Goal: Navigation & Orientation: Find specific page/section

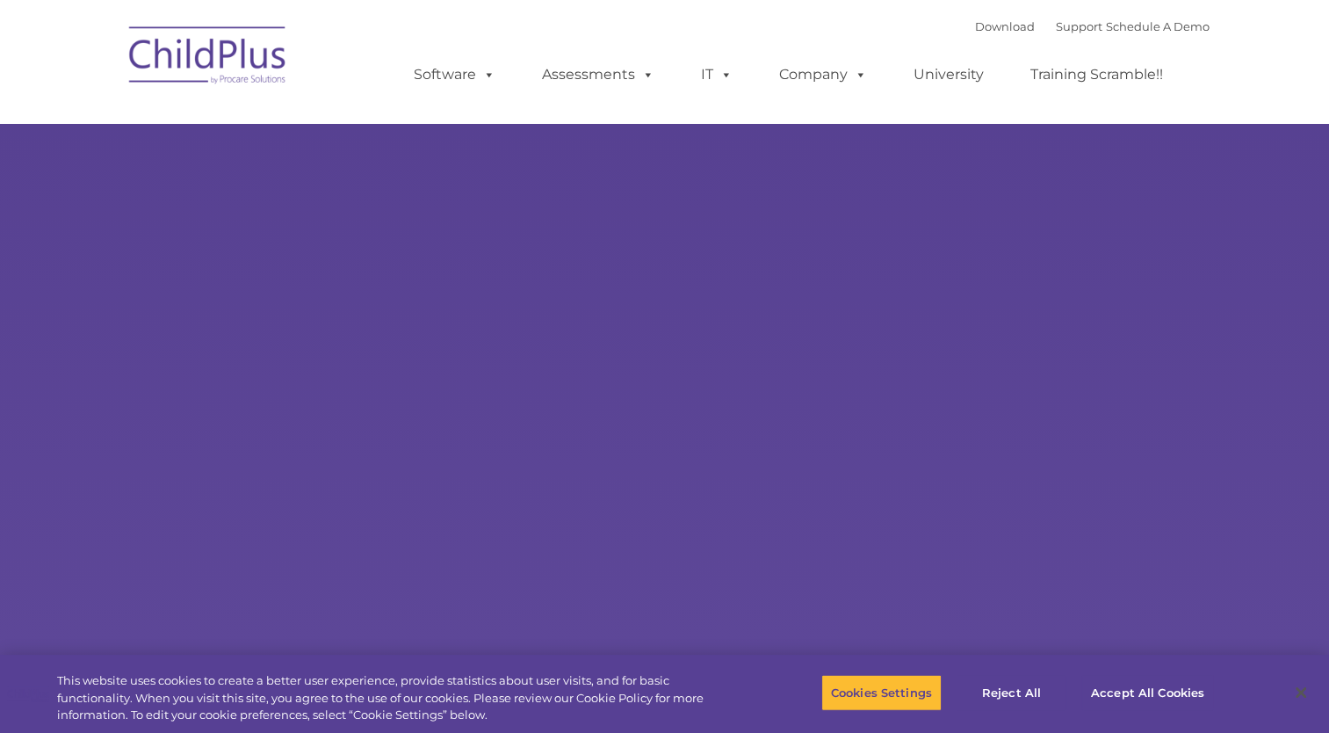
select select "MEDIUM"
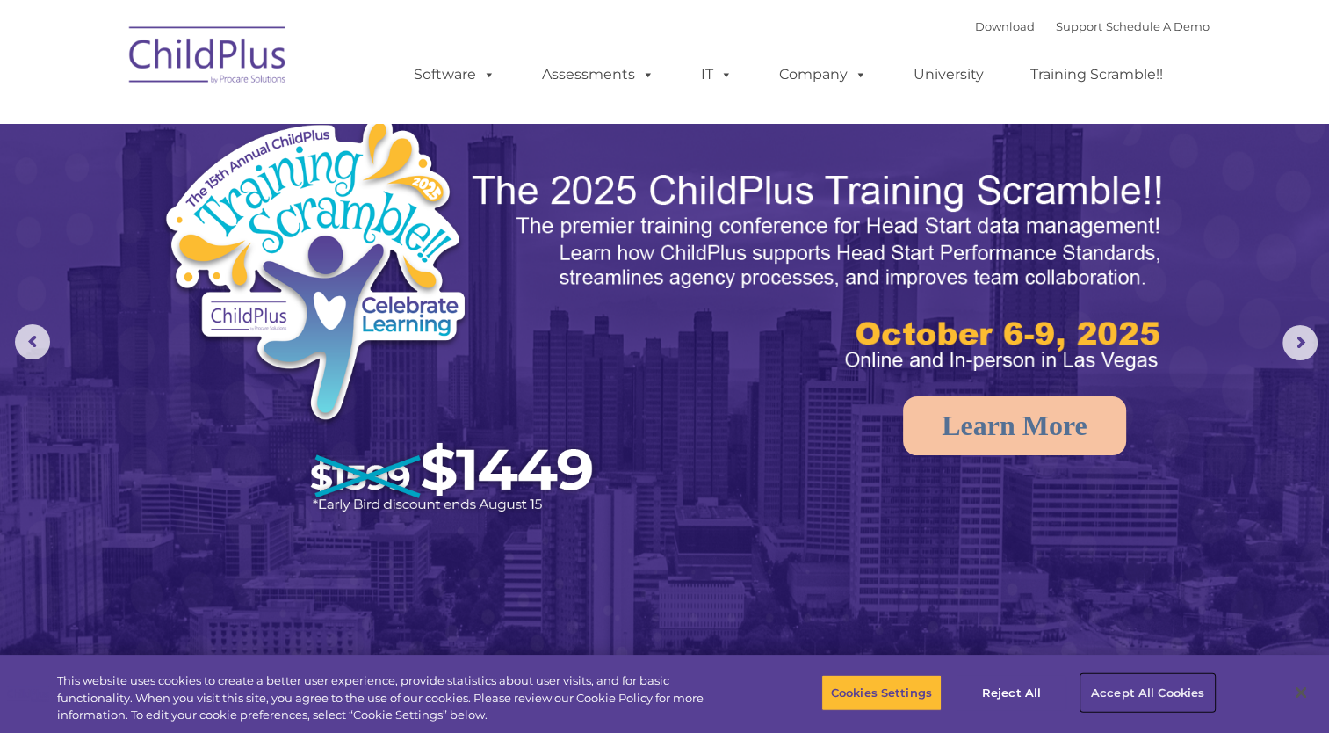
click at [1137, 690] on button "Accept All Cookies" at bounding box center [1147, 692] width 133 height 37
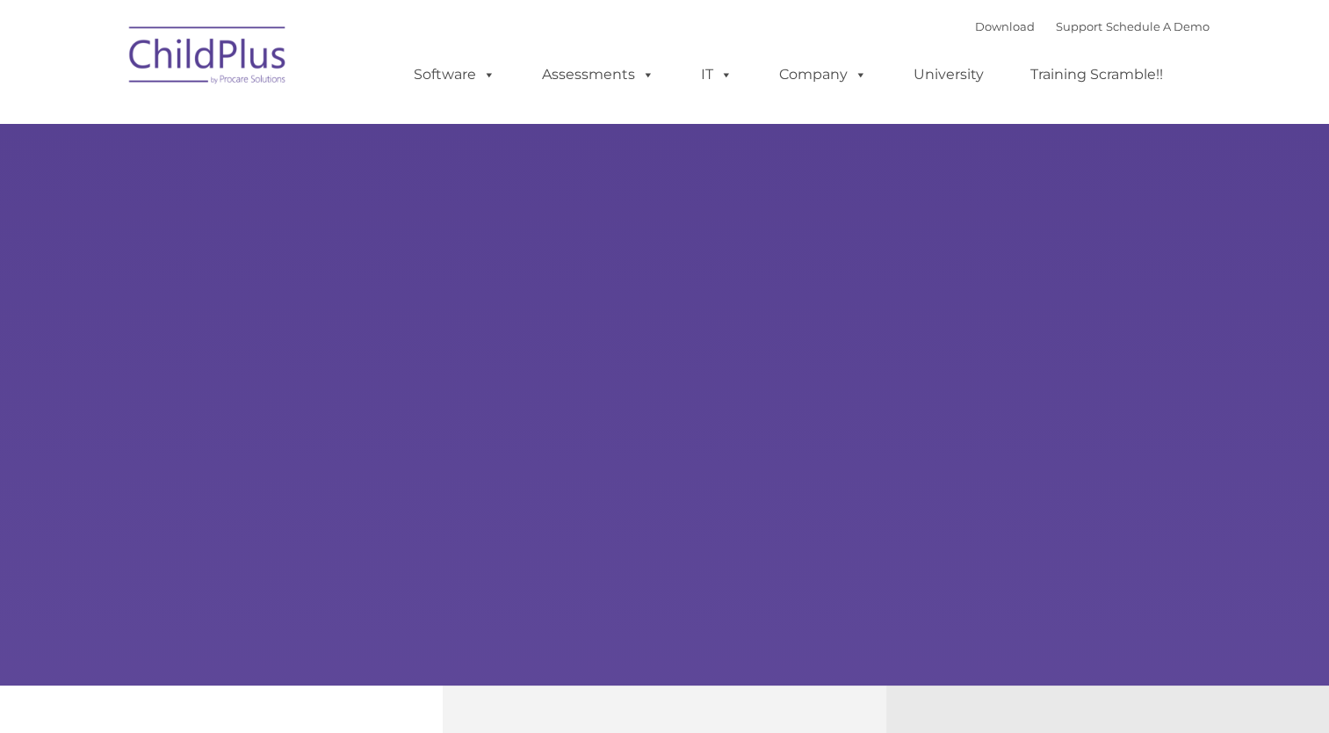
type input ""
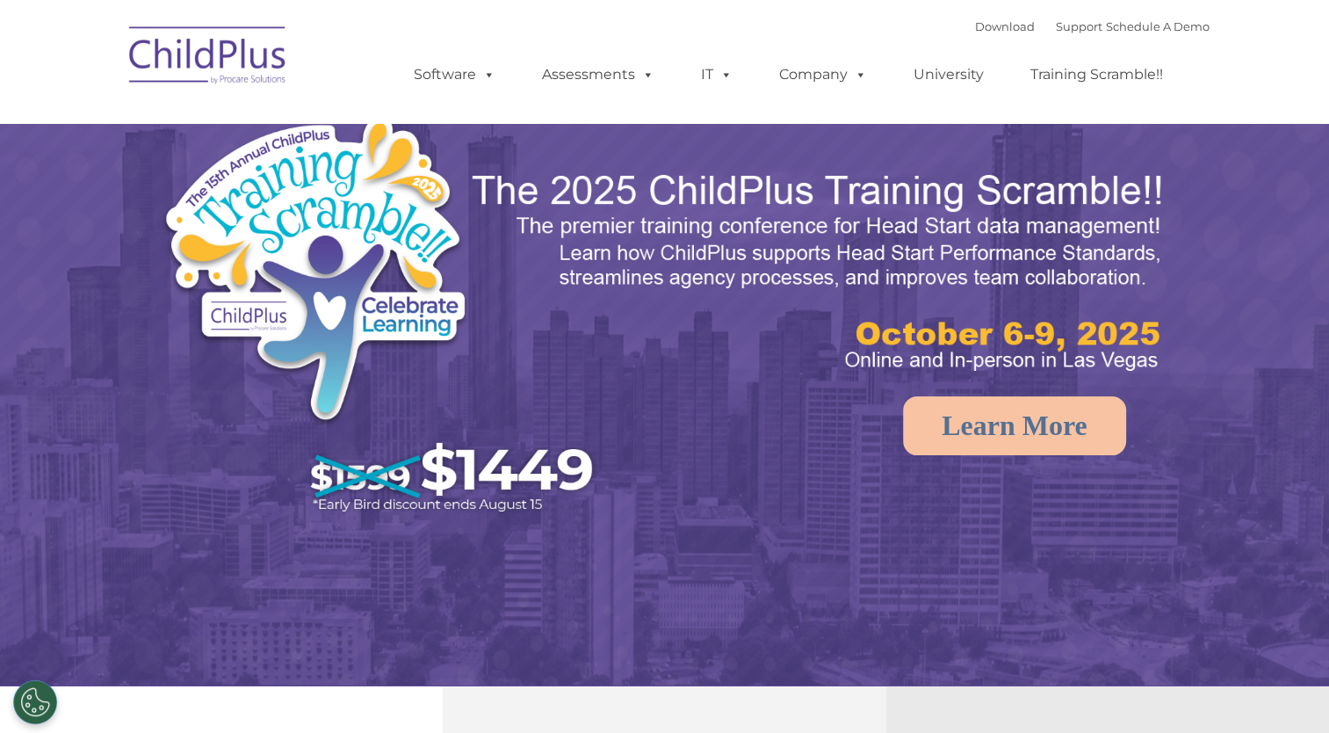
select select "MEDIUM"
